Goal: Register for event/course

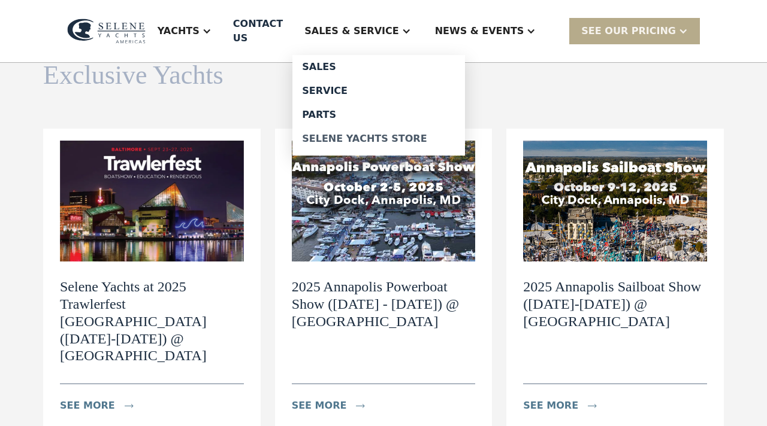
scroll to position [117, 0]
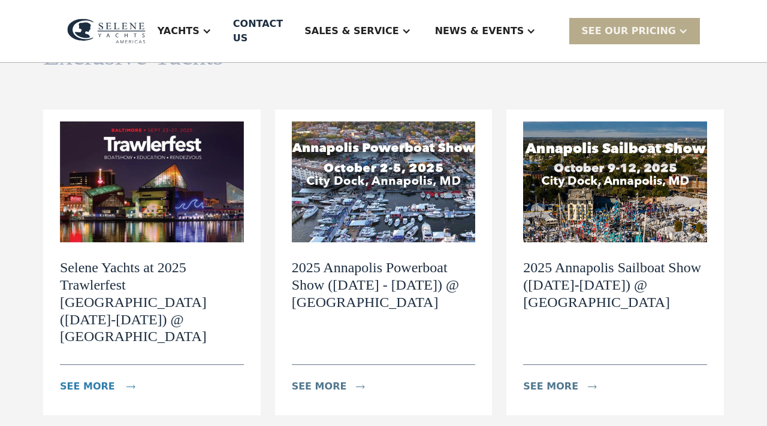
click at [92, 380] on div "see more" at bounding box center [87, 387] width 55 height 14
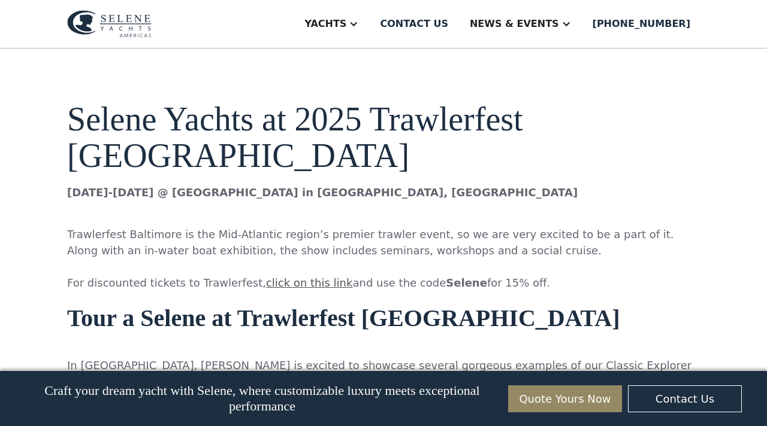
scroll to position [761, 0]
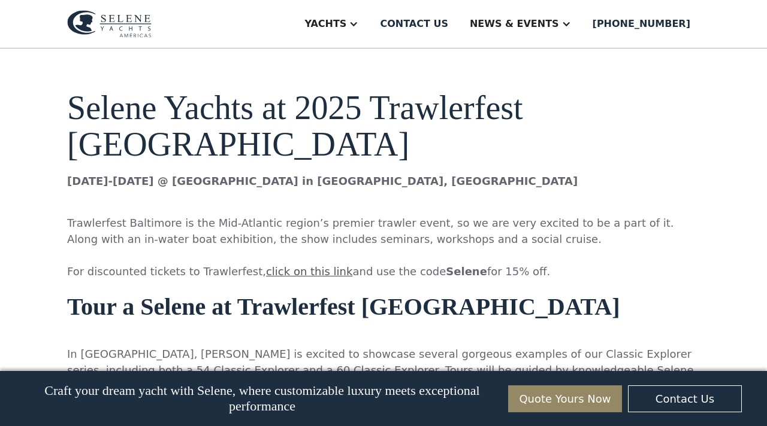
drag, startPoint x: 68, startPoint y: 193, endPoint x: 518, endPoint y: 202, distance: 449.3
click at [518, 202] on p "‍ Trawlerfest Baltimore is the Mid-Atlantic region’s premier trawler event, so …" at bounding box center [383, 239] width 633 height 81
copy p "For discounted tickets to Trawlerfest, click on this link and use the code Sele…"
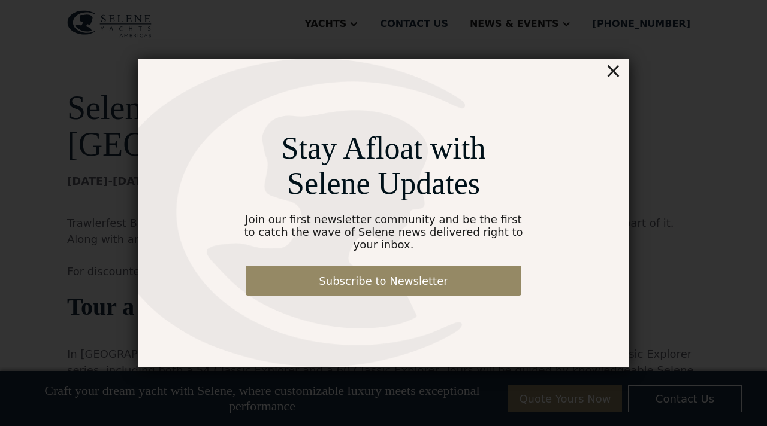
click at [615, 76] on div "×" at bounding box center [612, 71] width 17 height 24
